Goal: Task Accomplishment & Management: Manage account settings

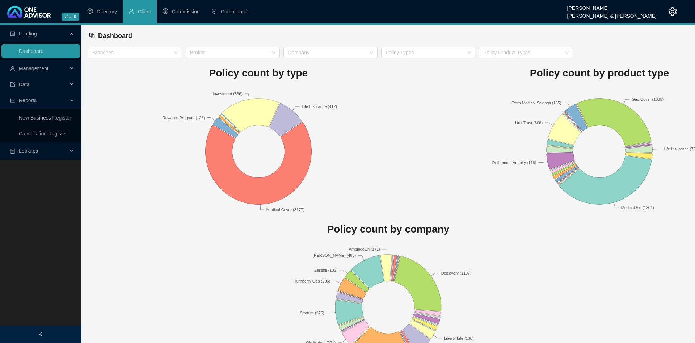
click at [48, 66] on span "Management" at bounding box center [34, 69] width 30 height 6
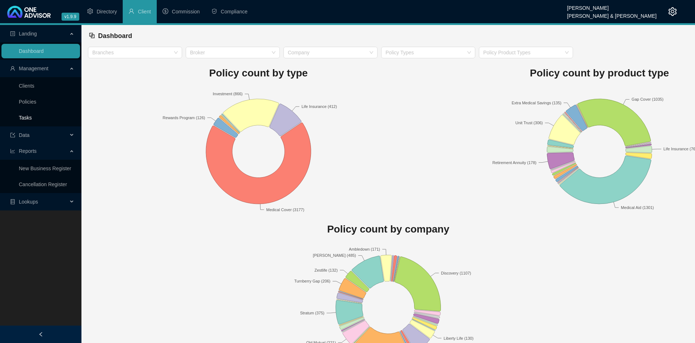
click at [32, 115] on link "Tasks" at bounding box center [25, 118] width 13 height 6
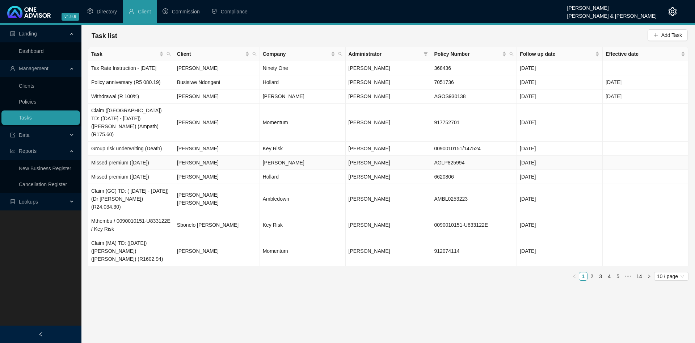
click at [377, 160] on span "[PERSON_NAME]" at bounding box center [370, 163] width 42 height 6
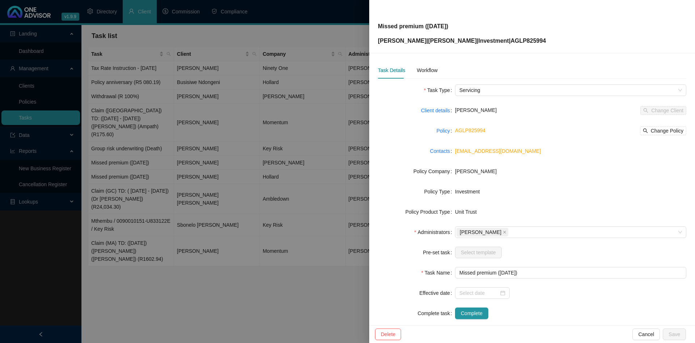
click at [172, 117] on div at bounding box center [347, 171] width 695 height 343
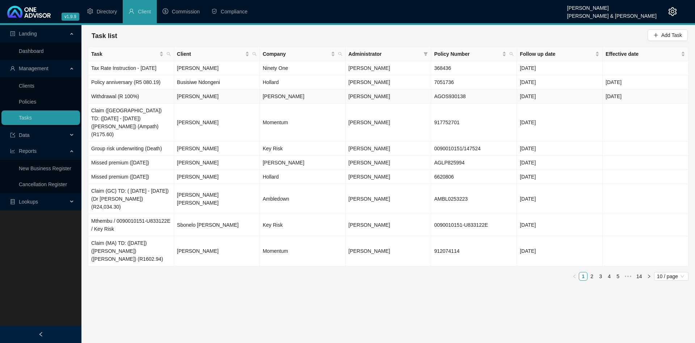
click at [389, 91] on td "[PERSON_NAME]" at bounding box center [389, 96] width 86 height 14
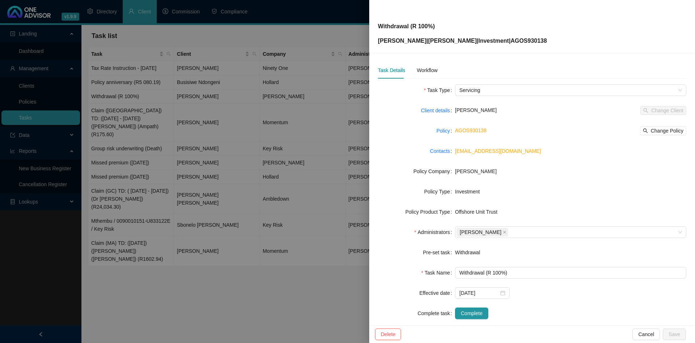
click at [187, 106] on div at bounding box center [347, 171] width 695 height 343
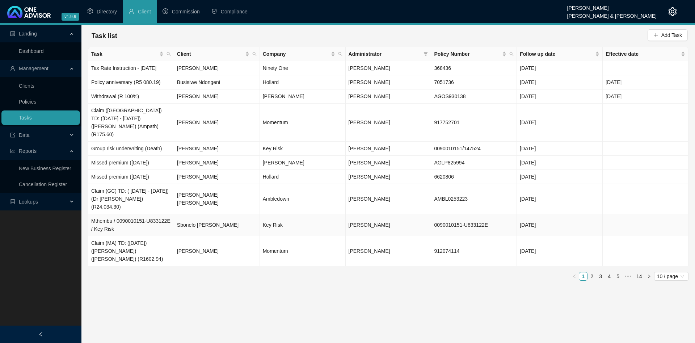
click at [396, 241] on td "[PERSON_NAME]" at bounding box center [389, 251] width 86 height 30
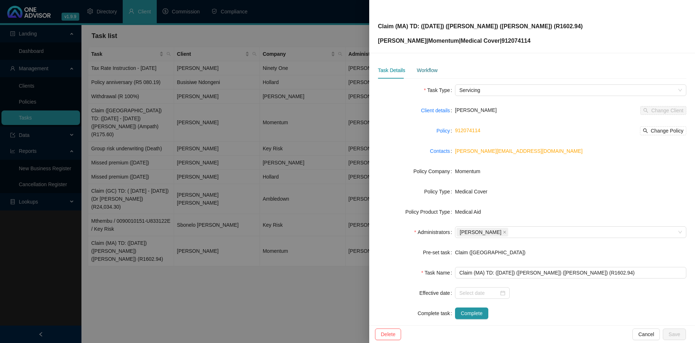
click at [426, 71] on div "Workflow" at bounding box center [427, 70] width 21 height 8
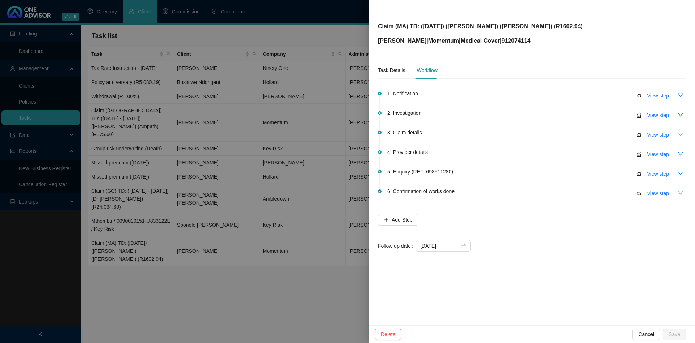
click at [682, 135] on icon "down" at bounding box center [681, 134] width 6 height 6
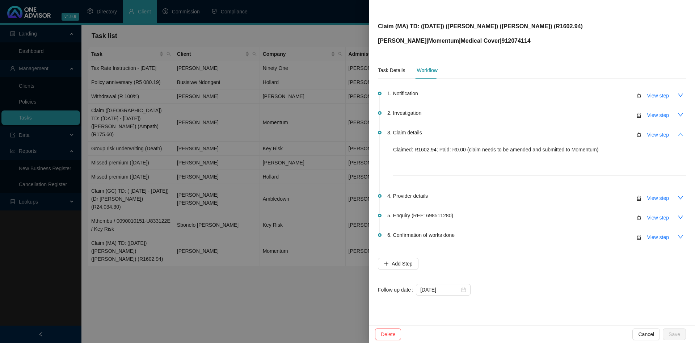
click at [682, 134] on icon "up" at bounding box center [681, 134] width 6 height 6
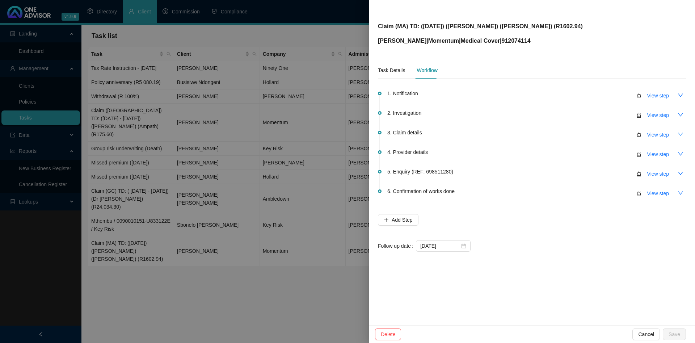
click at [683, 132] on button "button" at bounding box center [681, 134] width 12 height 12
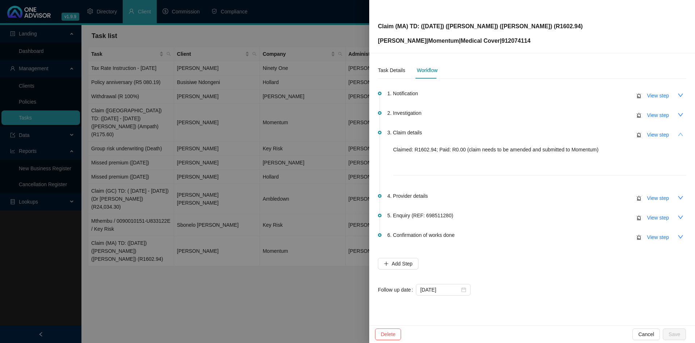
click at [683, 132] on button "button" at bounding box center [681, 134] width 12 height 12
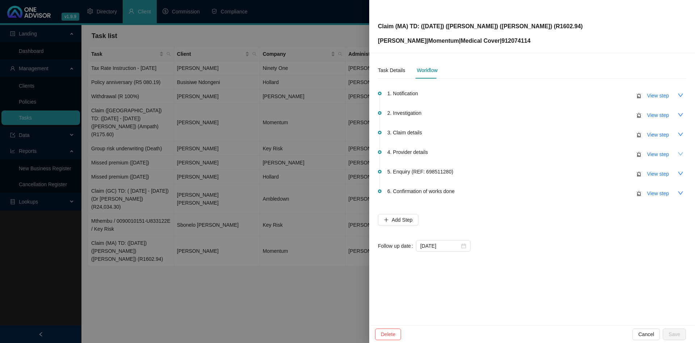
click at [681, 154] on icon "down" at bounding box center [681, 154] width 6 height 6
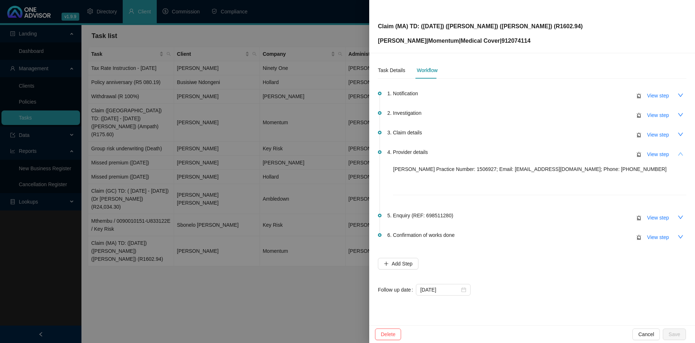
click at [681, 154] on icon "up" at bounding box center [681, 154] width 6 height 6
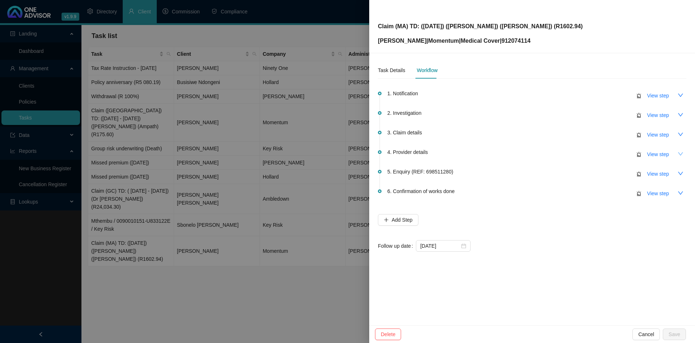
click at [175, 68] on div at bounding box center [347, 171] width 695 height 343
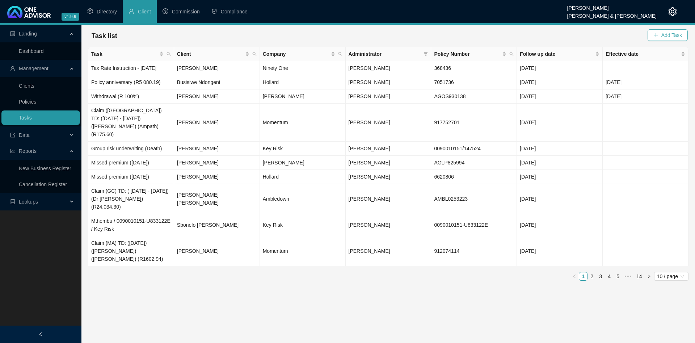
click at [671, 31] on button "Add Task" at bounding box center [667, 35] width 40 height 12
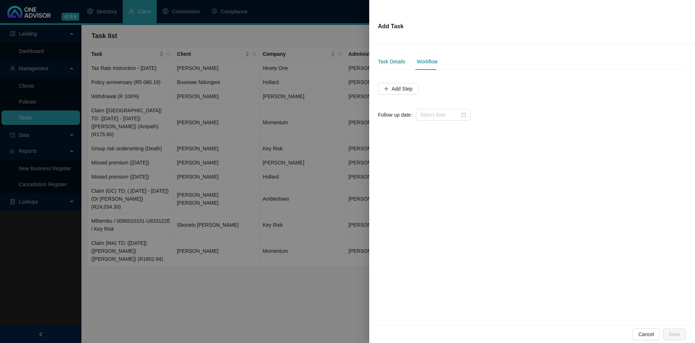
click at [389, 60] on div "Task Details" at bounding box center [391, 62] width 27 height 8
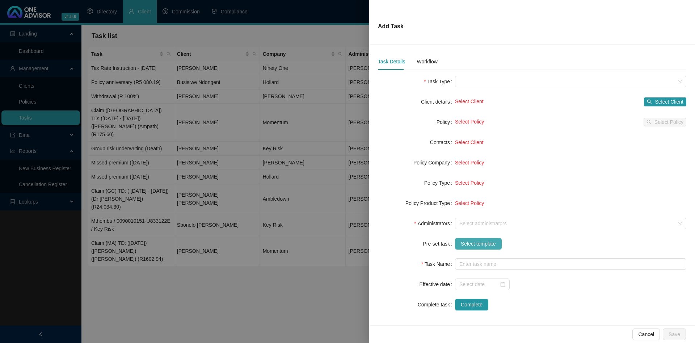
click at [476, 245] on span "Select template" at bounding box center [478, 244] width 35 height 8
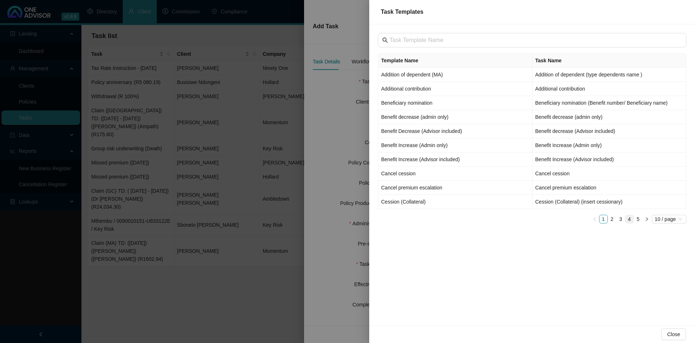
click at [632, 219] on link "4" at bounding box center [629, 219] width 8 height 8
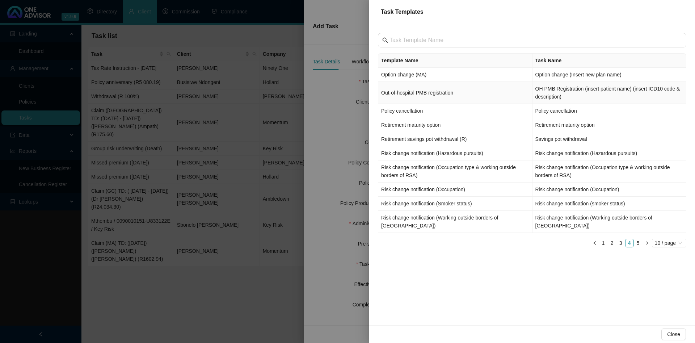
click at [471, 92] on td "Out-of-hospital PMB registration" at bounding box center [455, 93] width 154 height 22
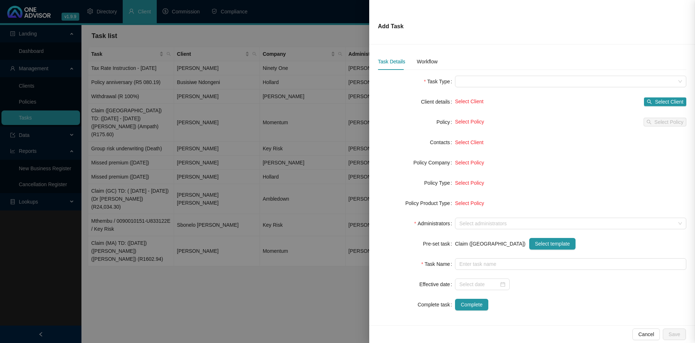
type input "OH PMB Registration (insert patient name) (insert ICD10 code & description)"
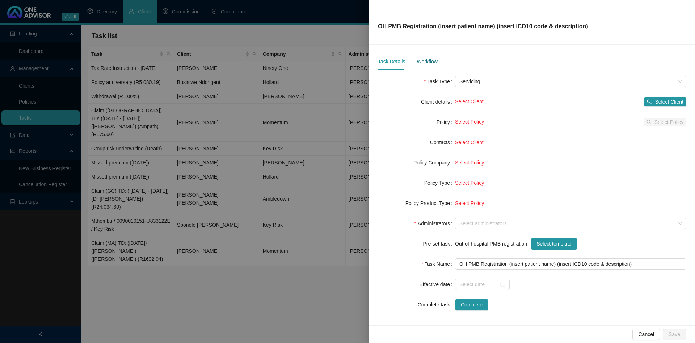
click at [425, 64] on div "Workflow" at bounding box center [427, 62] width 21 height 8
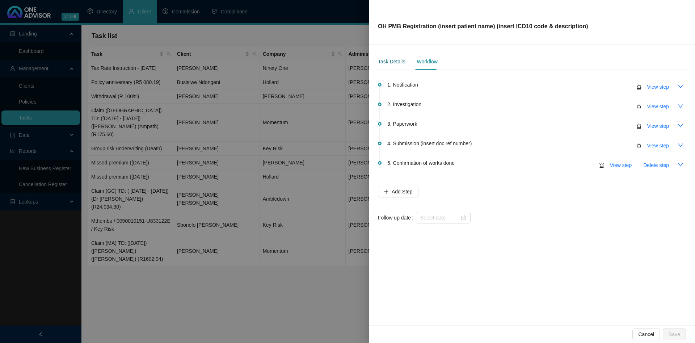
click at [404, 60] on div "Task Details" at bounding box center [391, 62] width 27 height 8
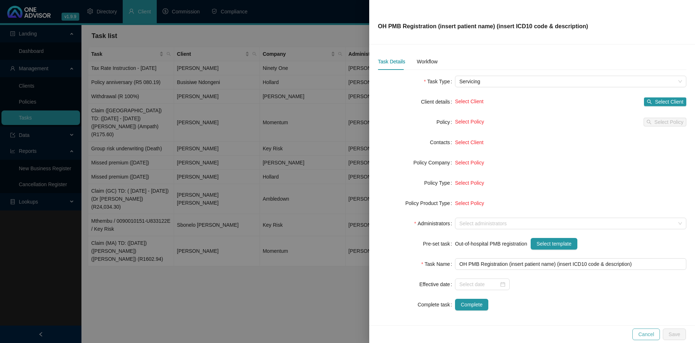
click at [651, 332] on span "Cancel" at bounding box center [646, 334] width 16 height 8
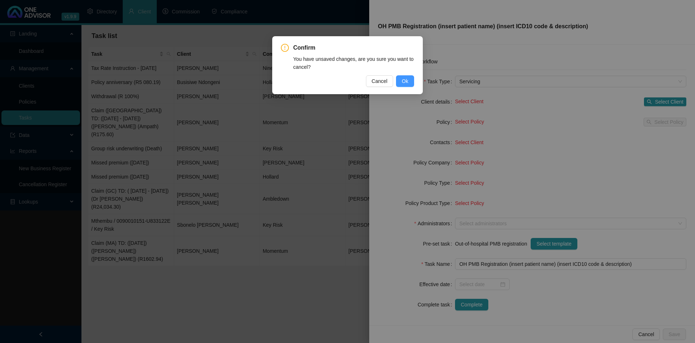
click at [408, 83] on span "Ok" at bounding box center [405, 81] width 7 height 8
